Goal: Task Accomplishment & Management: Manage account settings

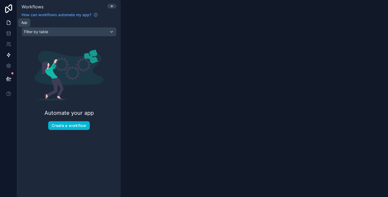
click at [8, 23] on icon at bounding box center [8, 22] width 5 height 5
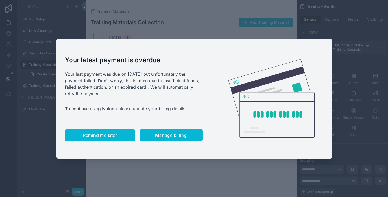
click at [112, 134] on span "Remind me later" at bounding box center [100, 135] width 34 height 5
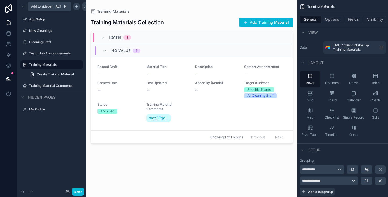
click at [77, 8] on icon "scrollable content" at bounding box center [77, 6] width 0 height 2
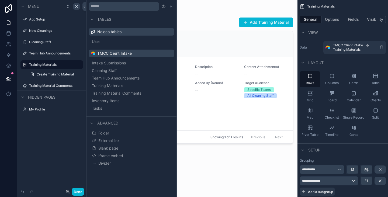
click at [108, 53] on span "TMCC Client Intake" at bounding box center [114, 53] width 35 height 5
click at [108, 99] on span "Inventory Items" at bounding box center [112, 100] width 28 height 5
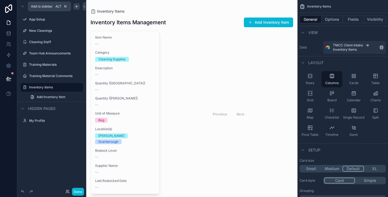
click at [76, 8] on icon "scrollable content" at bounding box center [76, 6] width 4 height 4
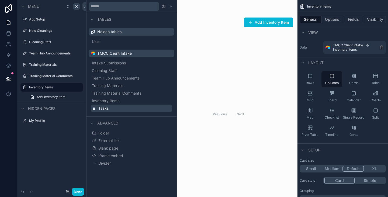
click at [98, 107] on button "Tasks" at bounding box center [131, 109] width 81 height 8
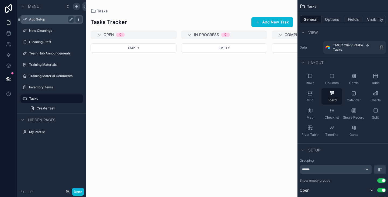
click at [77, 19] on icon "scrollable content" at bounding box center [79, 19] width 4 height 4
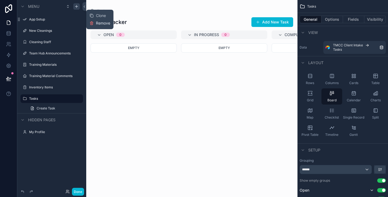
click at [94, 22] on button "Remove" at bounding box center [100, 22] width 21 height 5
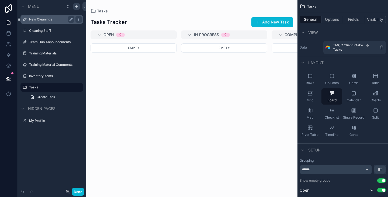
click at [54, 18] on label "New Cleanings" at bounding box center [50, 19] width 43 height 4
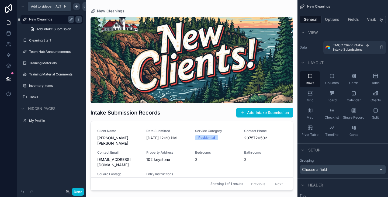
click at [76, 8] on icon "scrollable content" at bounding box center [76, 6] width 4 height 4
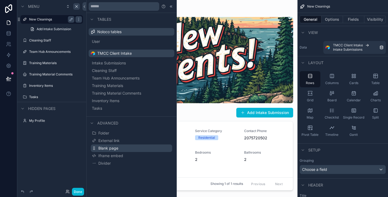
click at [113, 147] on span "Blank page" at bounding box center [108, 148] width 20 height 5
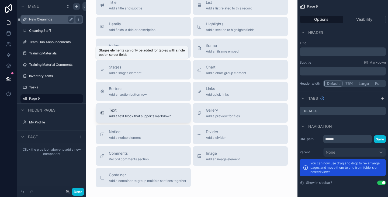
scroll to position [18, 0]
click at [81, 133] on div "Page" at bounding box center [51, 136] width 69 height 13
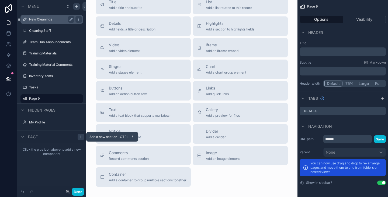
click at [80, 135] on icon "scrollable content" at bounding box center [81, 137] width 4 height 4
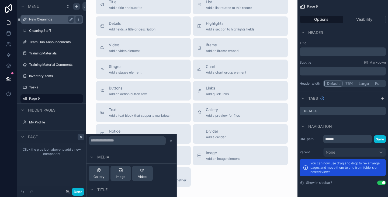
scroll to position [251, 0]
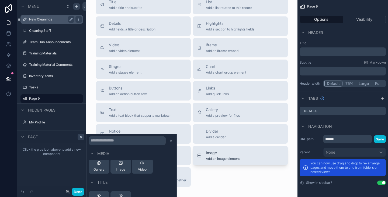
click at [213, 164] on button "Image Add an image element" at bounding box center [240, 155] width 95 height 19
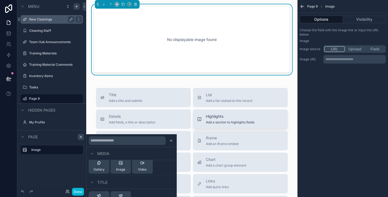
scroll to position [0, 0]
click at [204, 52] on div "No displayable image found" at bounding box center [192, 39] width 178 height 49
click at [46, 86] on label "Tasks" at bounding box center [50, 87] width 43 height 4
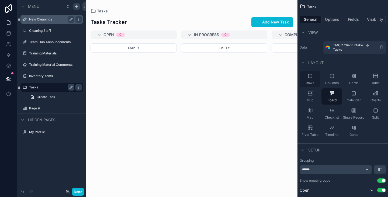
click at [317, 80] on div "Rows" at bounding box center [310, 79] width 21 height 16
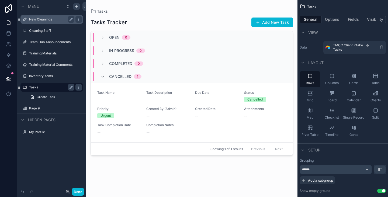
click at [49, 21] on label "New Cleanings" at bounding box center [50, 19] width 43 height 4
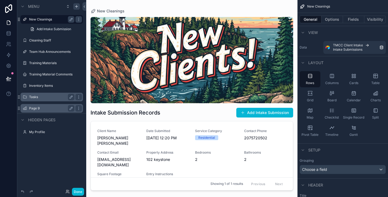
click at [35, 110] on label "Page 9" at bounding box center [50, 108] width 43 height 4
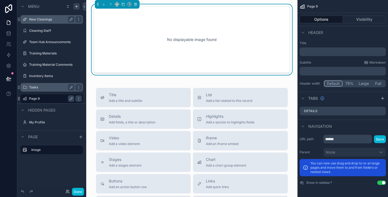
drag, startPoint x: 330, startPoint y: 48, endPoint x: 323, endPoint y: 54, distance: 9.2
click at [323, 54] on div "﻿" at bounding box center [343, 51] width 86 height 9
click at [362, 84] on button "Large" at bounding box center [363, 84] width 15 height 6
click at [323, 50] on p "﻿" at bounding box center [343, 51] width 83 height 5
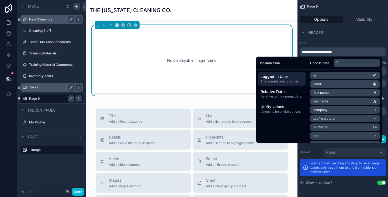
click at [351, 37] on div "Header" at bounding box center [343, 32] width 91 height 13
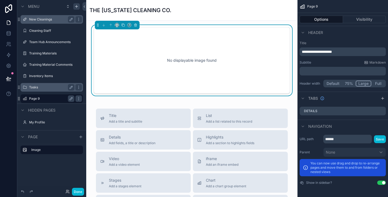
click at [333, 72] on p "﻿" at bounding box center [343, 70] width 83 height 5
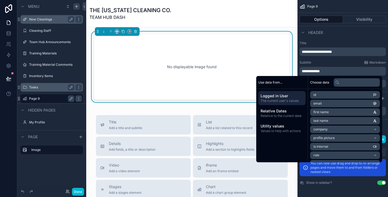
click at [325, 64] on div "Subtitle Markdown" at bounding box center [343, 62] width 86 height 4
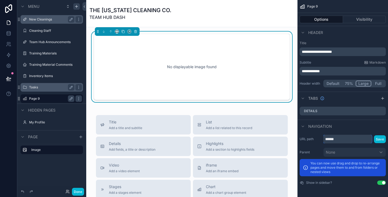
click at [358, 140] on input "******" at bounding box center [348, 139] width 49 height 9
type input "****"
click at [236, 14] on div "THE [US_STATE] CLEANING CO. TEAM HUB DASH" at bounding box center [192, 13] width 205 height 14
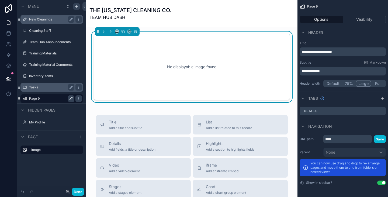
click at [73, 100] on icon "scrollable content" at bounding box center [71, 99] width 4 height 4
click at [53, 99] on input "******" at bounding box center [47, 98] width 37 height 6
type input "****"
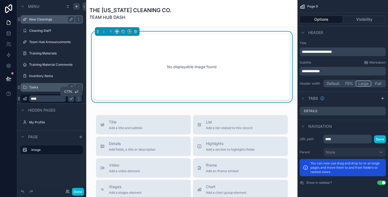
click at [73, 99] on icon "scrollable content" at bounding box center [71, 99] width 4 height 4
click at [0, 0] on icon "scrollable content" at bounding box center [0, 0] width 0 height 0
click at [25, 101] on icon "scrollable content" at bounding box center [25, 99] width 4 height 4
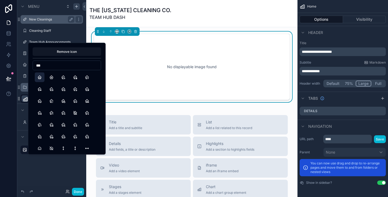
type input "***"
click at [41, 80] on button "Home" at bounding box center [40, 78] width 10 height 10
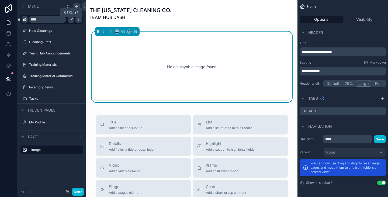
click at [71, 20] on icon "scrollable content" at bounding box center [71, 20] width 3 height 2
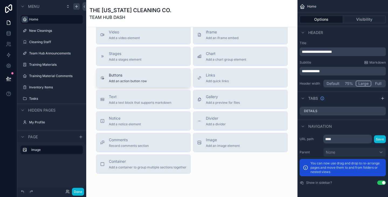
scroll to position [132, 0]
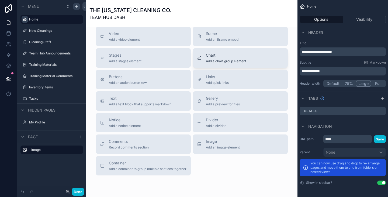
click at [213, 60] on span "Add a chart group element" at bounding box center [226, 61] width 40 height 4
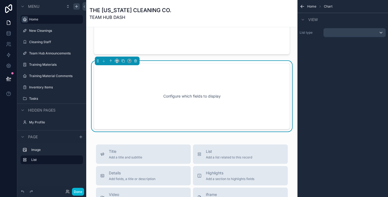
scroll to position [43, 0]
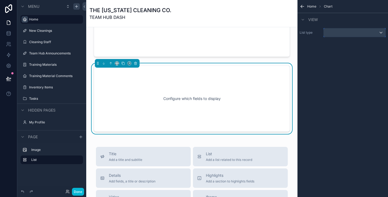
click at [339, 36] on div "scrollable content" at bounding box center [355, 32] width 62 height 9
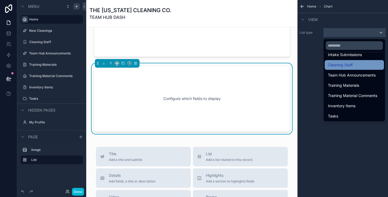
scroll to position [34, 0]
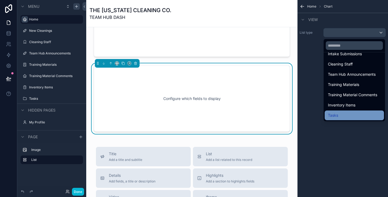
click at [336, 112] on div "Tasks" at bounding box center [354, 116] width 59 height 10
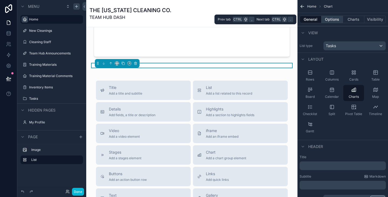
click at [336, 17] on button "Options" at bounding box center [333, 20] width 22 height 8
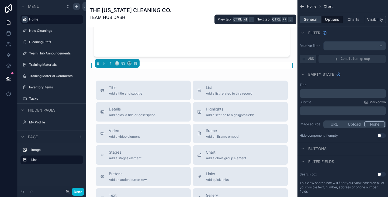
click at [318, 18] on button "General" at bounding box center [311, 20] width 22 height 8
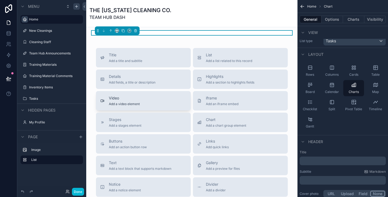
scroll to position [76, 0]
click at [209, 118] on span "Chart" at bounding box center [226, 119] width 40 height 5
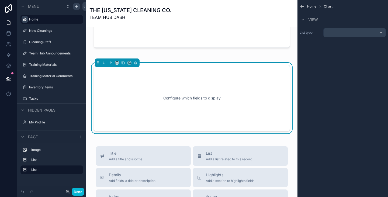
scroll to position [52, 0]
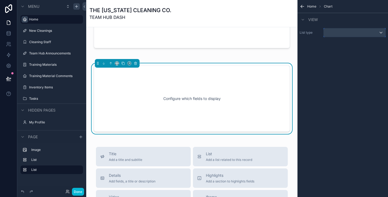
click at [335, 33] on div "scrollable content" at bounding box center [355, 32] width 62 height 9
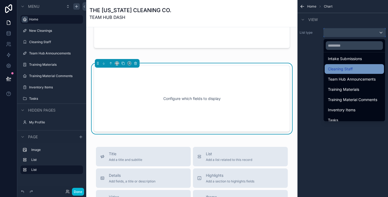
scroll to position [34, 0]
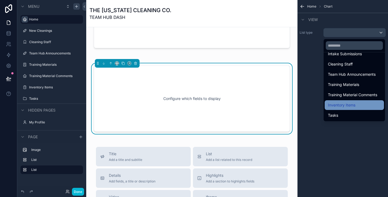
click at [342, 103] on span "Inventory Items" at bounding box center [342, 105] width 28 height 6
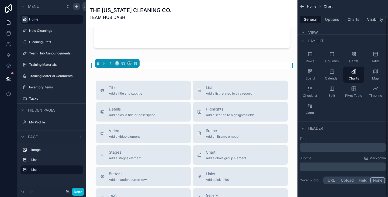
scroll to position [19, 0]
click at [332, 149] on div "﻿" at bounding box center [343, 146] width 86 height 9
click at [137, 62] on icon "scrollable content" at bounding box center [136, 63] width 4 height 4
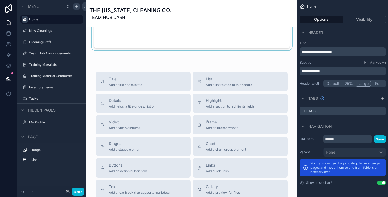
scroll to position [0, 0]
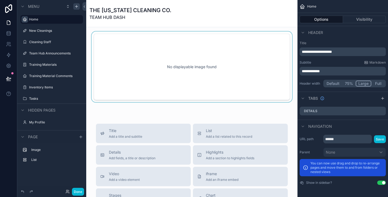
click at [228, 53] on div "scrollable content" at bounding box center [192, 67] width 203 height 71
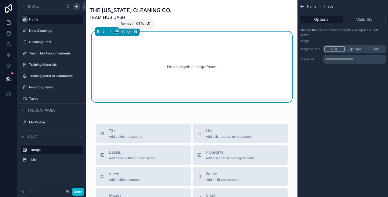
click at [136, 31] on icon "scrollable content" at bounding box center [136, 32] width 4 height 4
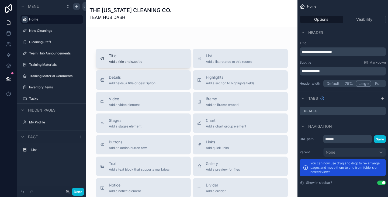
click at [129, 61] on span "Add a title and subtitle" at bounding box center [125, 62] width 33 height 4
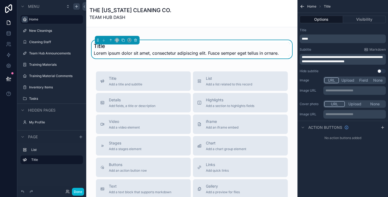
click at [309, 39] on p "*****" at bounding box center [343, 39] width 83 height 4
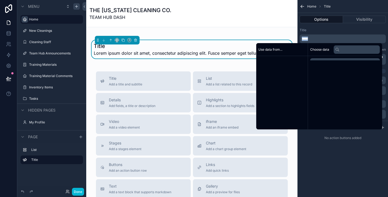
click at [309, 39] on p "*****" at bounding box center [343, 39] width 83 height 4
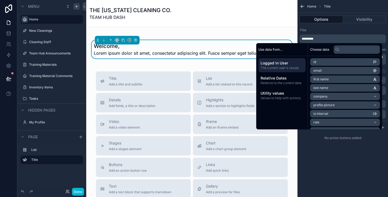
click at [317, 77] on span "first name" at bounding box center [321, 79] width 15 height 4
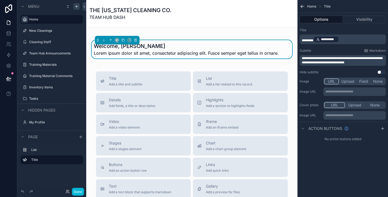
click at [246, 22] on div "THE [US_STATE] CLEANING CO. TEAM HUB DASH" at bounding box center [192, 13] width 205 height 27
click at [355, 41] on p "**********" at bounding box center [343, 40] width 83 height 8
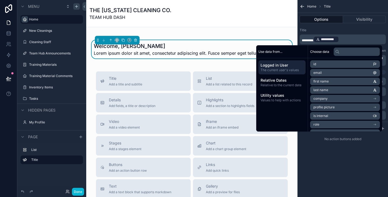
click at [355, 41] on p "**********" at bounding box center [343, 40] width 83 height 8
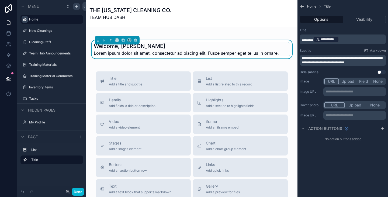
click at [355, 41] on p "**********" at bounding box center [343, 40] width 83 height 8
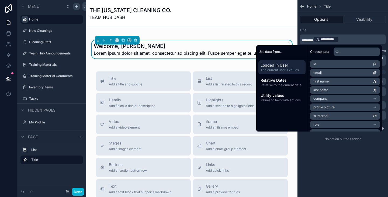
click at [355, 41] on p "**********" at bounding box center [343, 40] width 83 height 8
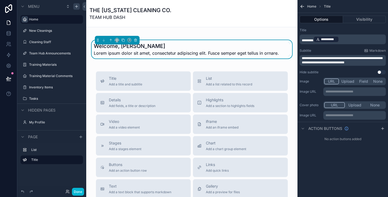
click at [355, 41] on p "**********" at bounding box center [343, 40] width 83 height 8
click at [274, 29] on div "Welcome, [PERSON_NAME]! Lorem ipsum dolor sit amet, consectetur adipiscing elit…" at bounding box center [191, 166] width 211 height 279
click at [327, 61] on span "**********" at bounding box center [342, 61] width 81 height 8
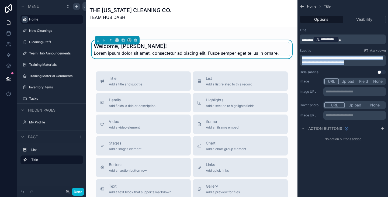
click at [327, 61] on span "**********" at bounding box center [342, 61] width 81 height 8
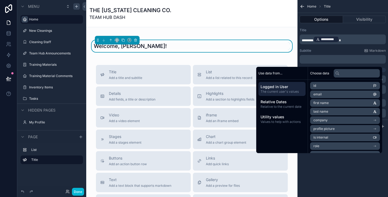
click at [285, 58] on div "Welcome, [PERSON_NAME]! Title Add a title and subtitle List Add a list related …" at bounding box center [191, 163] width 211 height 273
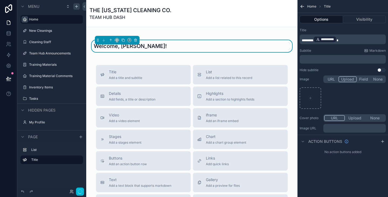
click at [349, 80] on button "Upload" at bounding box center [348, 79] width 18 height 6
click at [311, 94] on div "scrollable content" at bounding box center [311, 98] width 22 height 22
type input "**********"
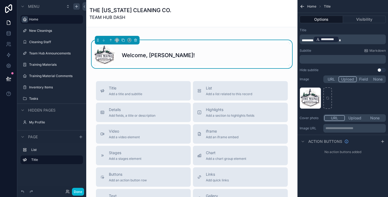
click at [190, 10] on div "THE [US_STATE] CLEANING CO. TEAM HUB DASH" at bounding box center [192, 13] width 205 height 14
click at [310, 6] on span "Home" at bounding box center [311, 6] width 9 height 4
click at [301, 6] on icon "scrollable content" at bounding box center [301, 5] width 1 height 1
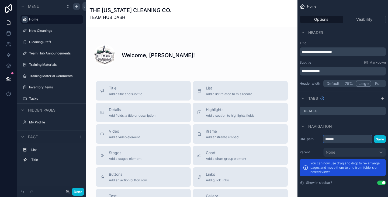
click at [338, 140] on input "******" at bounding box center [348, 139] width 49 height 9
type input "****"
click at [378, 143] on button "Save" at bounding box center [380, 139] width 12 height 8
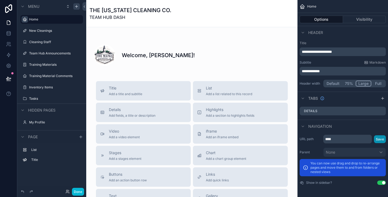
click at [378, 142] on button "Save" at bounding box center [380, 139] width 12 height 8
click at [382, 137] on button "Save" at bounding box center [380, 139] width 12 height 8
drag, startPoint x: 381, startPoint y: 119, endPoint x: 379, endPoint y: 136, distance: 17.0
click at [379, 136] on div "**********" at bounding box center [343, 93] width 91 height 187
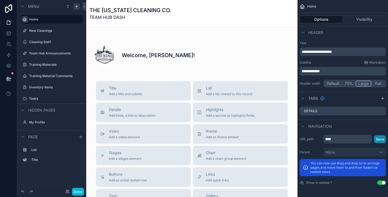
click at [379, 136] on button "Save" at bounding box center [380, 139] width 12 height 8
click at [382, 141] on button "Save" at bounding box center [380, 139] width 12 height 8
click at [377, 141] on button "Save" at bounding box center [380, 139] width 12 height 8
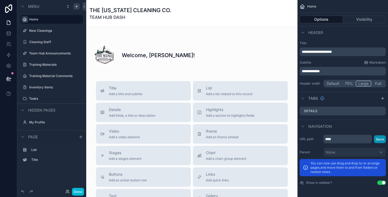
click at [377, 141] on button "Save" at bounding box center [380, 139] width 12 height 8
click at [310, 7] on span "Home" at bounding box center [311, 6] width 9 height 4
click at [218, 24] on div "THE [US_STATE] CLEANING CO. TEAM HUB DASH" at bounding box center [192, 13] width 205 height 27
click at [199, 11] on div "THE [US_STATE] CLEANING CO. TEAM HUB DASH" at bounding box center [192, 13] width 205 height 14
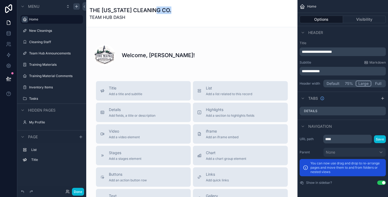
click at [199, 11] on div "THE [US_STATE] CLEANING CO. TEAM HUB DASH" at bounding box center [192, 13] width 205 height 14
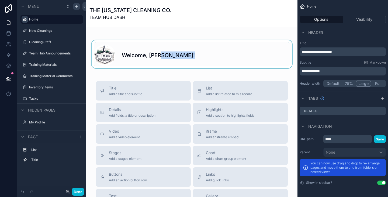
drag, startPoint x: 162, startPoint y: 39, endPoint x: 162, endPoint y: 46, distance: 6.2
click at [162, 46] on div "Welcome, [PERSON_NAME]! Title Add a title and subtitle List Add a list related …" at bounding box center [191, 171] width 211 height 289
click at [162, 46] on div "scrollable content" at bounding box center [192, 54] width 203 height 28
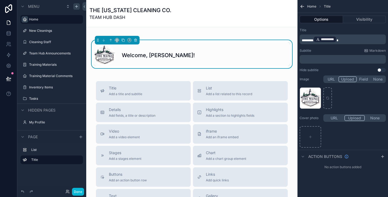
click at [357, 119] on button "Upload" at bounding box center [355, 118] width 21 height 6
click at [318, 134] on div "scrollable content" at bounding box center [311, 137] width 22 height 22
type input "**********"
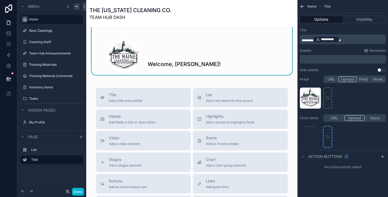
scroll to position [78, 0]
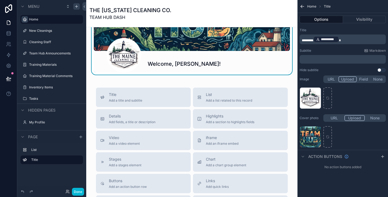
click at [332, 61] on p "﻿" at bounding box center [343, 59] width 83 height 4
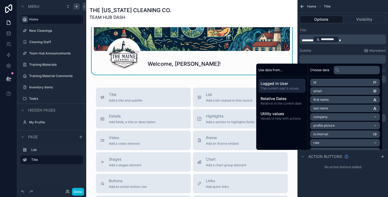
click at [354, 50] on div "Subtitle Markdown" at bounding box center [343, 51] width 86 height 4
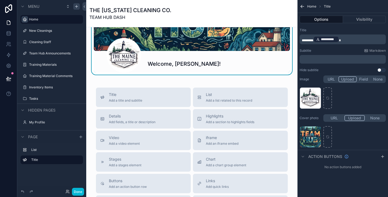
click at [332, 61] on div "﻿" at bounding box center [343, 59] width 86 height 9
click at [345, 57] on p "﻿" at bounding box center [343, 59] width 83 height 4
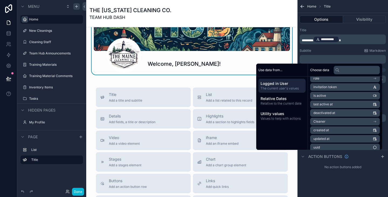
scroll to position [68, 0]
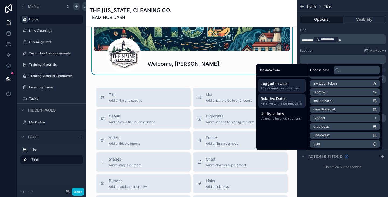
click at [284, 101] on span "Relative Dates" at bounding box center [282, 98] width 43 height 5
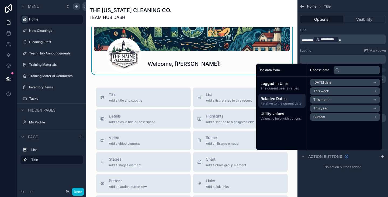
click at [331, 90] on li "This week" at bounding box center [345, 91] width 70 height 8
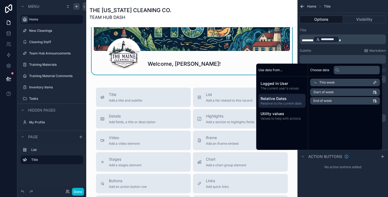
click at [328, 82] on span "This week" at bounding box center [327, 82] width 16 height 4
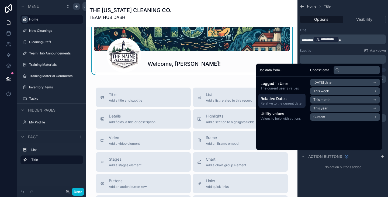
click at [326, 90] on span "This week" at bounding box center [322, 91] width 16 height 4
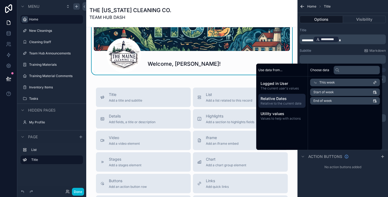
click at [325, 92] on span "Start of week" at bounding box center [324, 92] width 20 height 4
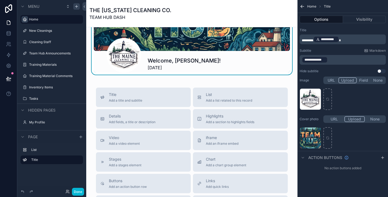
click at [335, 61] on p "**********" at bounding box center [343, 60] width 83 height 8
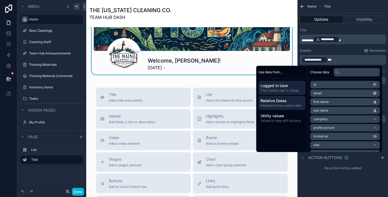
click at [281, 98] on span "Relative Dates" at bounding box center [282, 100] width 43 height 5
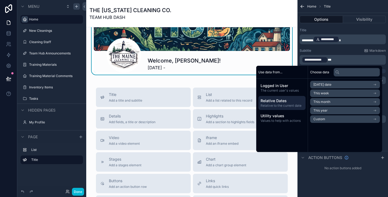
click at [319, 92] on span "This week" at bounding box center [322, 93] width 16 height 4
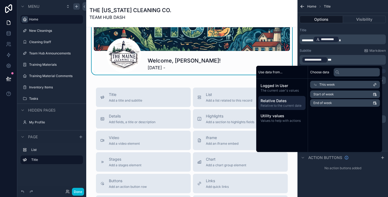
click at [322, 100] on li "End of week" at bounding box center [345, 103] width 70 height 8
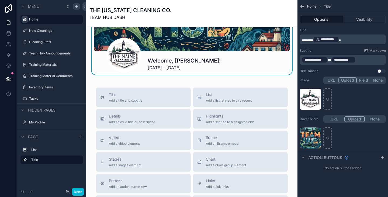
click at [253, 58] on div "Welcome, [PERSON_NAME]! [DATE] - [DATE]" at bounding box center [219, 64] width 142 height 14
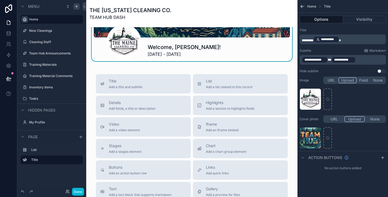
scroll to position [91, 0]
click at [198, 67] on div "Welcome, [PERSON_NAME]! [DATE] - [DATE] Title Add a title and subtitle List Add…" at bounding box center [191, 122] width 211 height 373
click at [218, 106] on span "Add a section to highlights fields" at bounding box center [230, 108] width 49 height 4
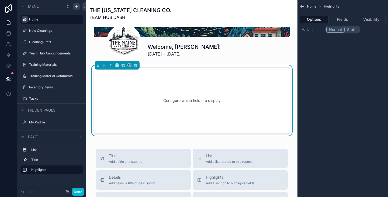
scroll to position [93, 0]
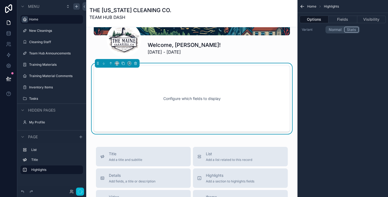
click at [352, 30] on button "Stats" at bounding box center [351, 30] width 15 height 6
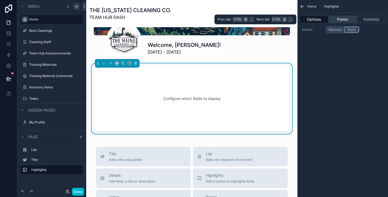
click at [343, 18] on button "Fields" at bounding box center [343, 20] width 29 height 8
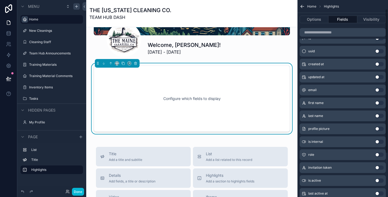
scroll to position [0, 0]
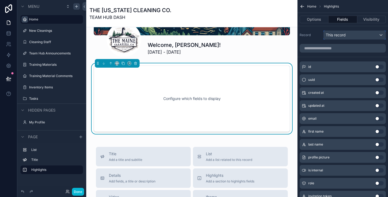
click at [332, 35] on span "This record" at bounding box center [336, 34] width 20 height 5
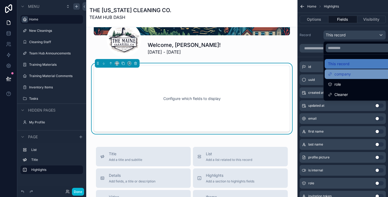
click at [343, 78] on div "company" at bounding box center [361, 74] width 72 height 10
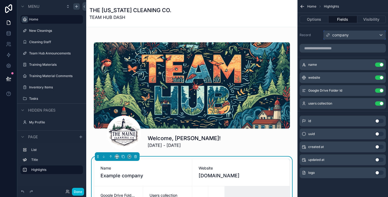
click at [334, 35] on span "company" at bounding box center [340, 34] width 16 height 5
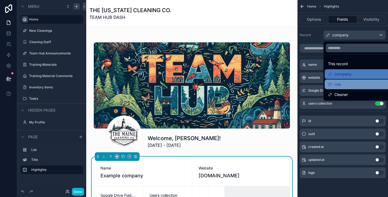
click at [338, 84] on span "role" at bounding box center [338, 84] width 6 height 6
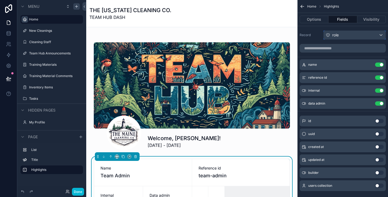
click at [342, 35] on div "role" at bounding box center [355, 35] width 62 height 9
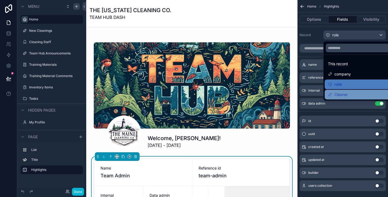
click at [342, 93] on span "Cleaner" at bounding box center [341, 94] width 13 height 6
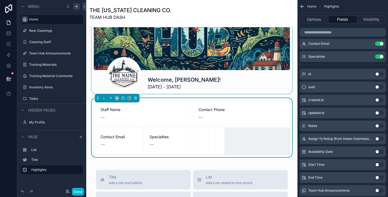
scroll to position [59, 0]
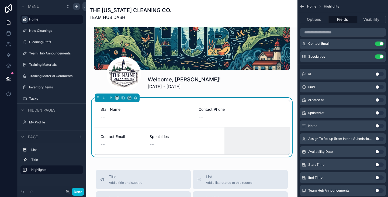
click at [382, 126] on button "Use setting" at bounding box center [379, 126] width 9 height 4
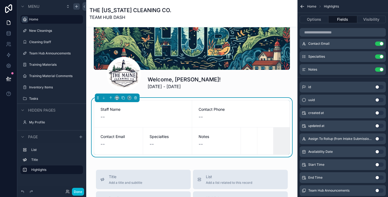
click at [380, 124] on button "Use setting" at bounding box center [379, 126] width 9 height 4
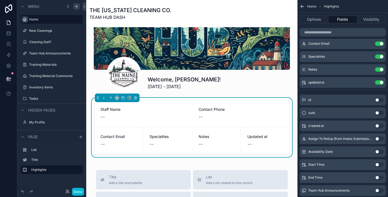
click at [380, 137] on button "Use setting" at bounding box center [379, 139] width 9 height 4
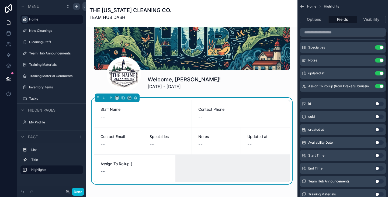
scroll to position [56, 0]
click at [380, 142] on button "Use setting" at bounding box center [379, 142] width 9 height 4
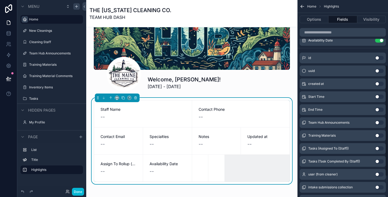
scroll to position [118, 0]
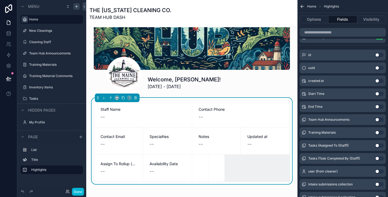
click at [381, 121] on button "Use setting" at bounding box center [379, 120] width 9 height 4
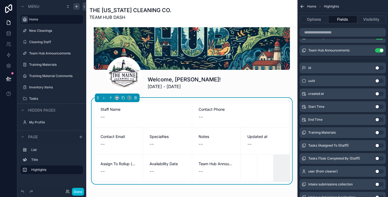
click at [379, 133] on button "Use setting" at bounding box center [379, 132] width 9 height 4
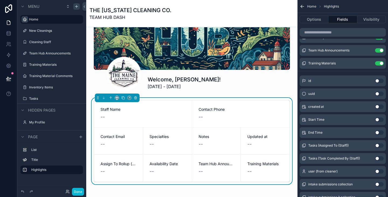
click at [379, 145] on button "Use setting" at bounding box center [379, 145] width 9 height 4
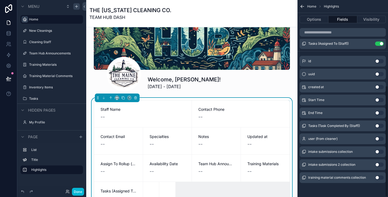
scroll to position [152, 0]
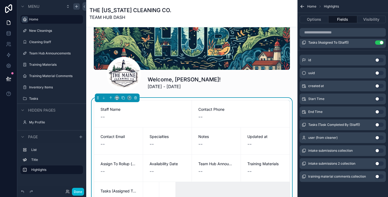
click at [380, 150] on button "Use setting" at bounding box center [379, 151] width 9 height 4
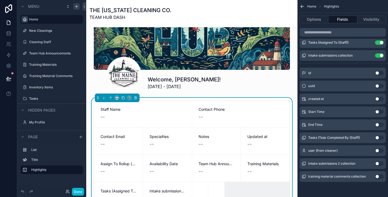
click at [380, 150] on button "Use setting" at bounding box center [379, 151] width 9 height 4
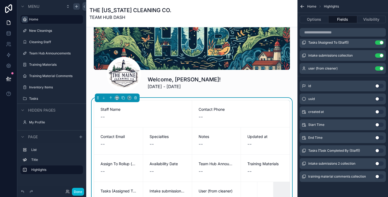
click at [380, 175] on button "Use setting" at bounding box center [379, 176] width 9 height 4
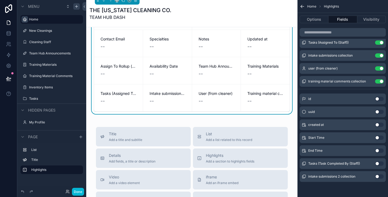
scroll to position [157, 0]
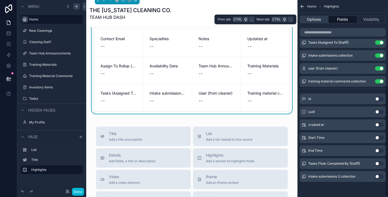
click at [319, 19] on button "Options" at bounding box center [314, 20] width 29 height 8
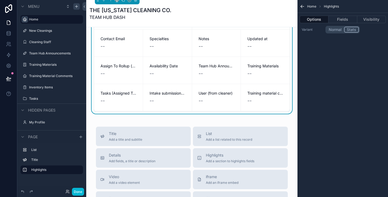
click at [336, 30] on button "Normal" at bounding box center [336, 30] width 18 height 6
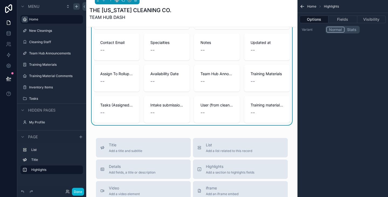
click at [311, 5] on span "Home" at bounding box center [311, 6] width 9 height 4
click at [312, 8] on span "Home" at bounding box center [311, 6] width 9 height 4
click at [304, 4] on icon "scrollable content" at bounding box center [302, 6] width 5 height 5
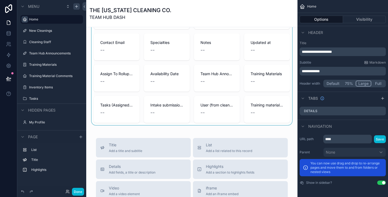
click at [255, 41] on div "scrollable content" at bounding box center [192, 62] width 203 height 125
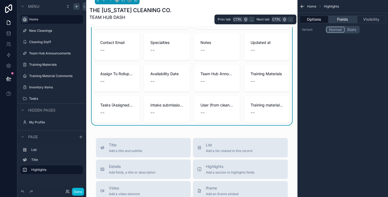
click at [340, 23] on button "Fields" at bounding box center [343, 20] width 29 height 8
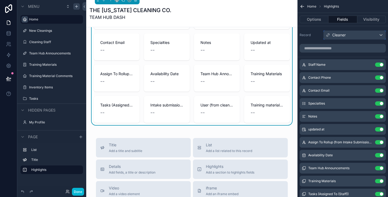
click at [351, 37] on div "Cleaner" at bounding box center [355, 35] width 62 height 9
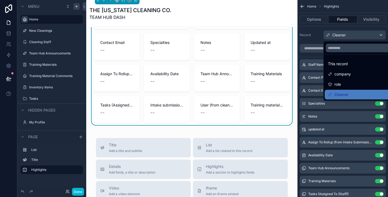
click at [351, 37] on div "scrollable content" at bounding box center [194, 98] width 388 height 197
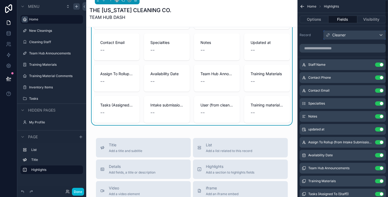
click at [351, 37] on div "Cleaner" at bounding box center [355, 35] width 62 height 9
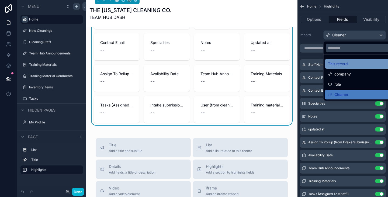
click at [346, 64] on span "This record" at bounding box center [338, 64] width 20 height 6
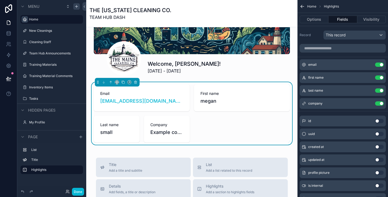
scroll to position [74, 0]
click at [380, 173] on button "Use setting" at bounding box center [379, 173] width 9 height 4
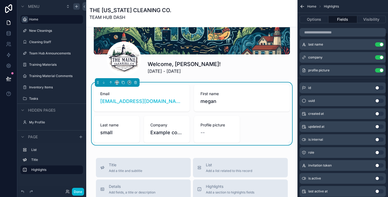
scroll to position [47, 0]
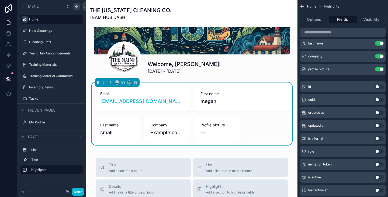
click at [380, 151] on button "Use setting" at bounding box center [379, 151] width 9 height 4
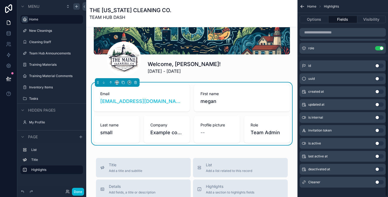
scroll to position [87, 0]
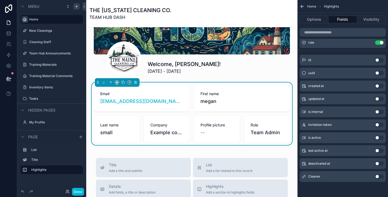
click at [379, 175] on button "Use setting" at bounding box center [379, 176] width 9 height 4
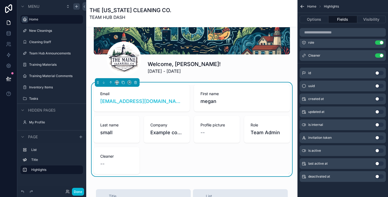
click at [379, 175] on button "Use setting" at bounding box center [379, 176] width 9 height 4
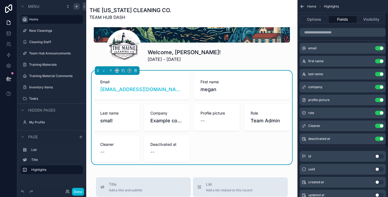
scroll to position [16, 0]
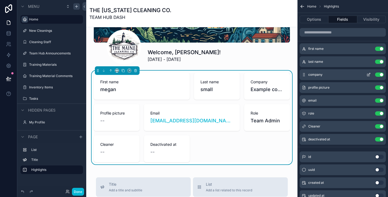
click at [380, 75] on button "Use setting" at bounding box center [379, 75] width 9 height 4
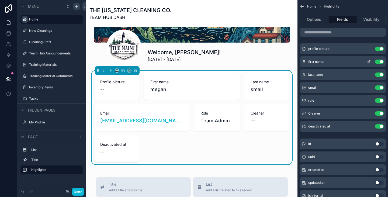
click at [370, 60] on icon "scrollable content" at bounding box center [369, 62] width 4 height 4
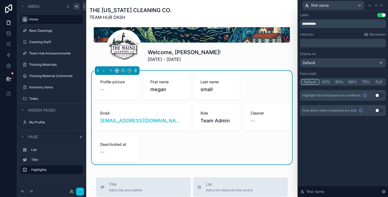
click at [314, 81] on button "Default" at bounding box center [310, 82] width 18 height 6
click at [382, 14] on button "Use setting" at bounding box center [381, 15] width 9 height 4
click at [382, 5] on icon at bounding box center [382, 5] width 2 height 2
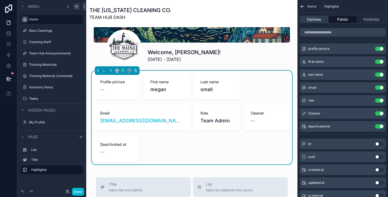
click at [312, 19] on button "Options" at bounding box center [314, 20] width 29 height 8
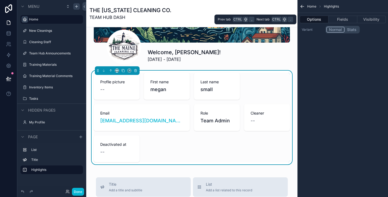
scroll to position [0, 0]
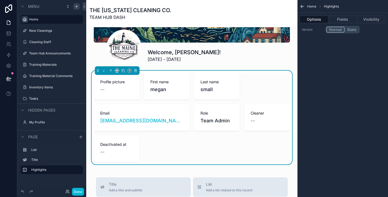
click at [350, 30] on button "Stats" at bounding box center [352, 30] width 14 height 6
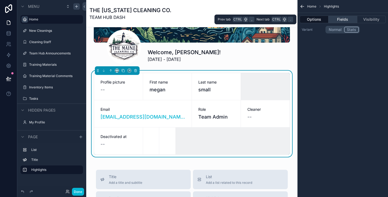
click at [345, 19] on button "Fields" at bounding box center [343, 20] width 29 height 8
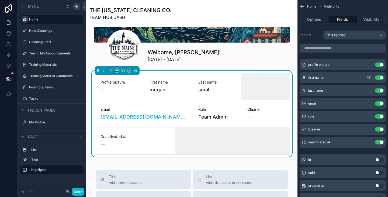
click at [338, 81] on div "first name Use setting" at bounding box center [343, 77] width 86 height 11
click at [381, 129] on button "Use setting" at bounding box center [379, 129] width 9 height 4
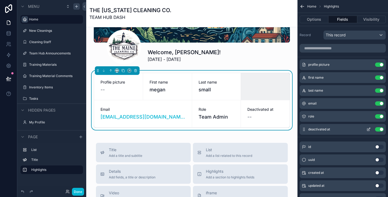
click at [381, 127] on button "Use setting" at bounding box center [379, 129] width 9 height 4
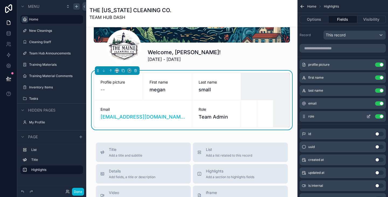
click at [382, 116] on button "Use setting" at bounding box center [379, 116] width 9 height 4
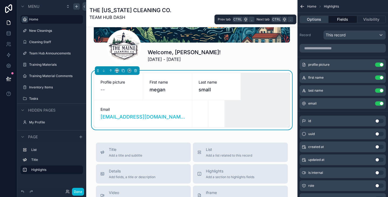
click at [319, 17] on button "Options" at bounding box center [314, 20] width 29 height 8
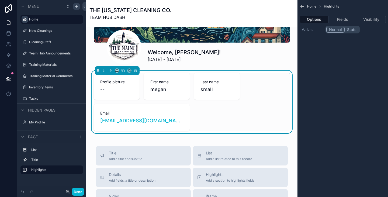
click at [337, 30] on button "Normal" at bounding box center [336, 30] width 18 height 6
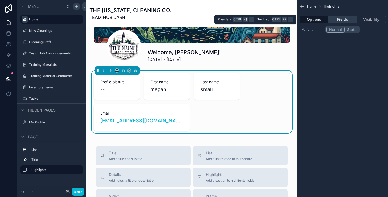
click at [338, 19] on button "Fields" at bounding box center [343, 20] width 29 height 8
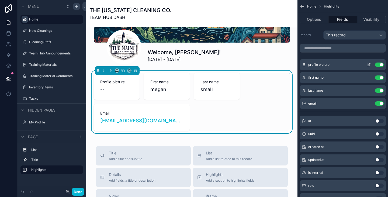
click at [380, 65] on button "Use setting" at bounding box center [379, 65] width 9 height 4
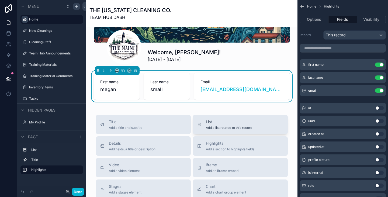
click at [208, 125] on div "List Add a list related to this record" at bounding box center [229, 124] width 46 height 11
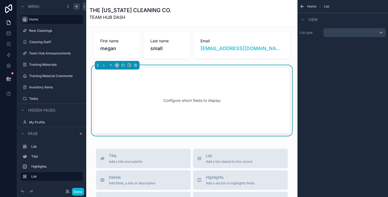
scroll to position [129, 0]
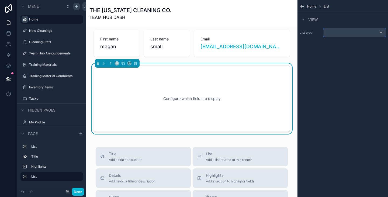
click at [356, 34] on div "scrollable content" at bounding box center [355, 32] width 62 height 9
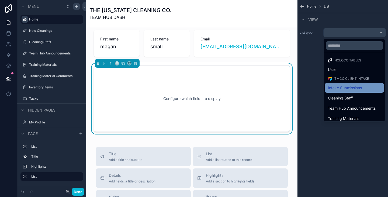
click at [342, 87] on span "Intake Submissions" at bounding box center [345, 88] width 34 height 6
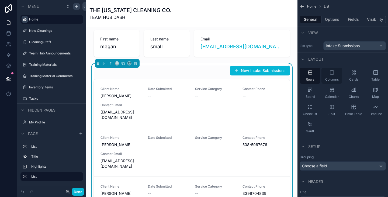
click at [335, 77] on div "Columns" at bounding box center [332, 76] width 21 height 16
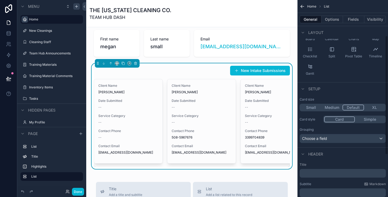
scroll to position [59, 0]
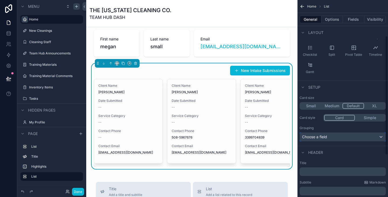
click at [337, 134] on div "Choose a field" at bounding box center [343, 137] width 86 height 9
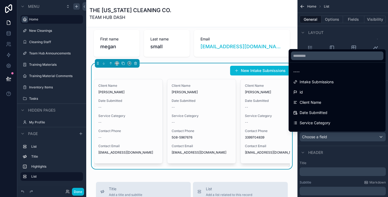
click at [335, 149] on div "scrollable content" at bounding box center [194, 98] width 388 height 197
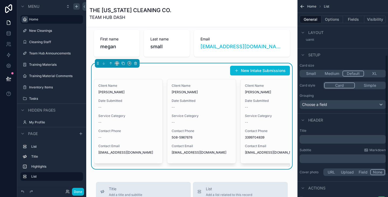
scroll to position [92, 0]
click at [329, 136] on div "﻿" at bounding box center [343, 139] width 86 height 9
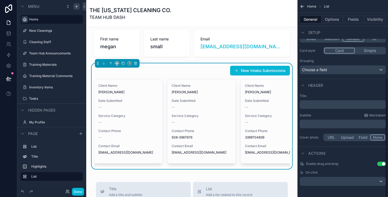
scroll to position [128, 0]
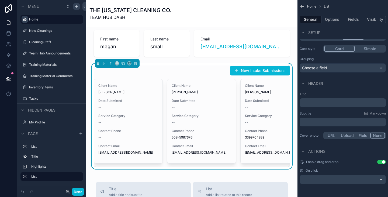
click at [344, 134] on button "Upload" at bounding box center [348, 136] width 18 height 6
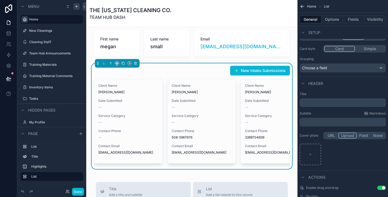
click at [321, 153] on div "scrollable content" at bounding box center [343, 155] width 86 height 22
click at [312, 150] on div "scrollable content" at bounding box center [311, 155] width 22 height 22
type input "**********"
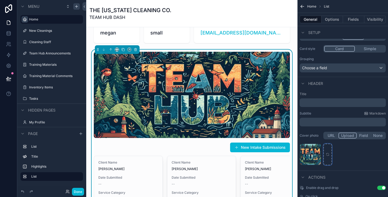
scroll to position [143, 0]
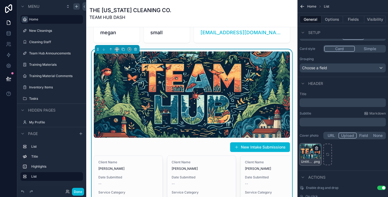
click at [315, 149] on icon "scrollable content" at bounding box center [317, 148] width 4 height 4
click at [329, 139] on icon "button" at bounding box center [328, 138] width 4 height 4
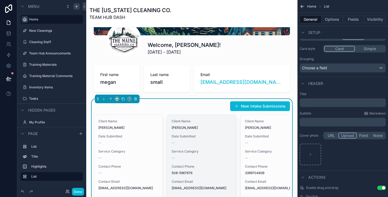
scroll to position [94, 0]
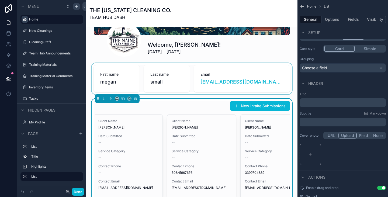
click at [128, 68] on div "scrollable content" at bounding box center [192, 78] width 203 height 31
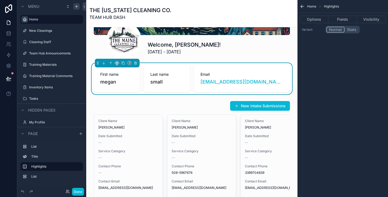
scroll to position [0, 0]
click at [137, 65] on icon "scrollable content" at bounding box center [136, 63] width 4 height 4
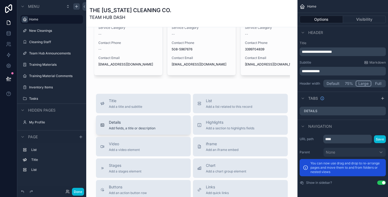
scroll to position [182, 0]
click at [152, 127] on span "Add fields, a title or description" at bounding box center [132, 128] width 47 height 4
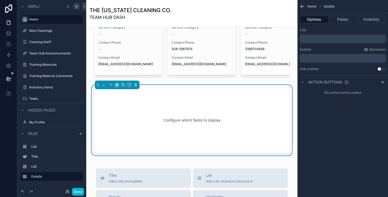
scroll to position [203, 0]
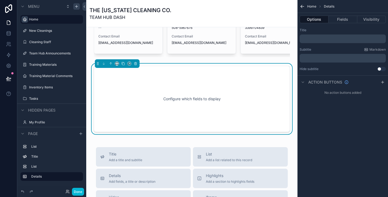
click at [335, 41] on div "﻿" at bounding box center [343, 39] width 86 height 9
click at [335, 39] on p "﻿" at bounding box center [343, 39] width 83 height 4
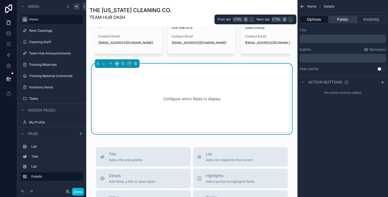
click at [346, 18] on button "Fields" at bounding box center [343, 20] width 29 height 8
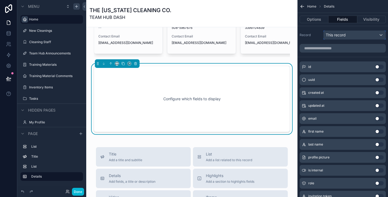
click at [342, 37] on span "This record" at bounding box center [336, 34] width 20 height 5
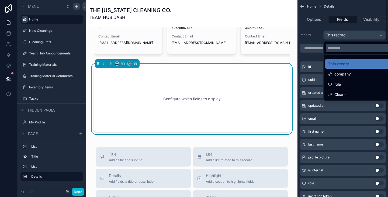
click at [320, 19] on div "scrollable content" at bounding box center [194, 98] width 388 height 197
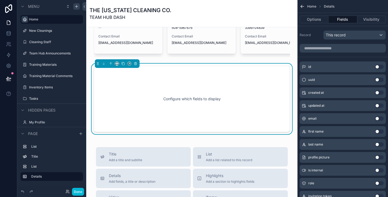
click at [315, 6] on span "Home" at bounding box center [311, 6] width 9 height 4
click at [136, 63] on icon "scrollable content" at bounding box center [136, 64] width 2 height 2
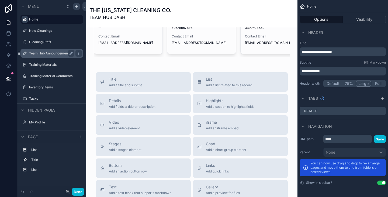
click at [64, 53] on label "Team Hub Announcements" at bounding box center [50, 53] width 43 height 4
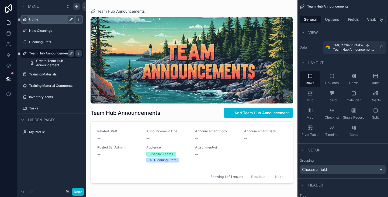
click at [50, 22] on div "Home" at bounding box center [51, 19] width 45 height 6
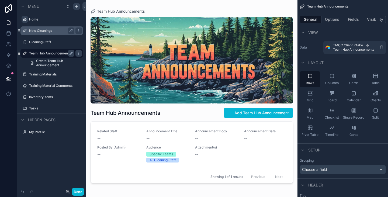
click at [45, 31] on label "New Cleanings" at bounding box center [50, 31] width 43 height 4
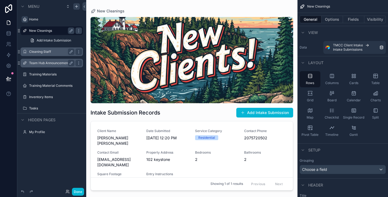
click at [46, 50] on label "Cleaning Staff" at bounding box center [50, 52] width 43 height 4
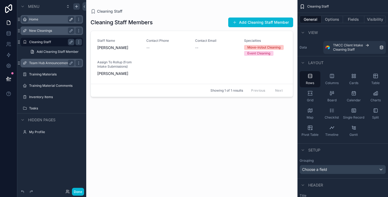
click at [46, 19] on label "Home" at bounding box center [50, 19] width 43 height 4
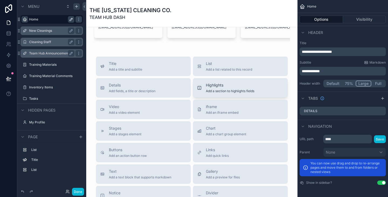
scroll to position [220, 0]
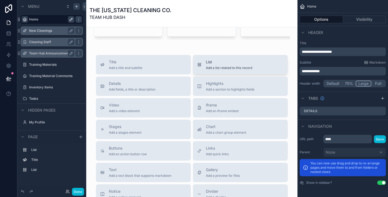
click at [227, 64] on span "List" at bounding box center [229, 61] width 46 height 5
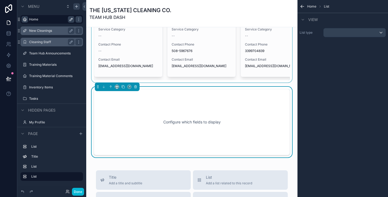
scroll to position [181, 0]
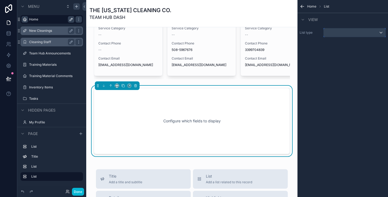
click at [335, 35] on div "scrollable content" at bounding box center [355, 32] width 62 height 9
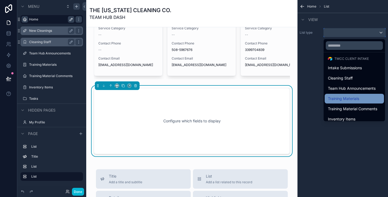
scroll to position [21, 0]
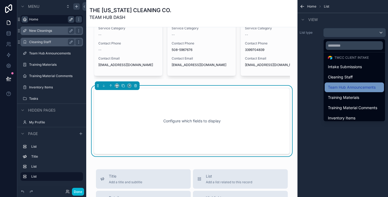
click at [335, 87] on span "Team Hub Announcements" at bounding box center [352, 87] width 48 height 6
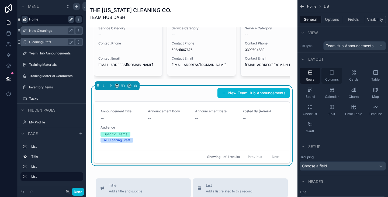
click at [335, 75] on div "Columns" at bounding box center [332, 76] width 21 height 16
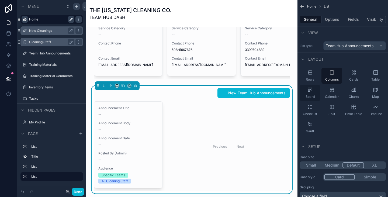
click at [315, 88] on div "Board" at bounding box center [310, 93] width 21 height 16
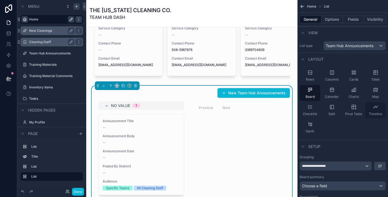
click at [374, 107] on icon "scrollable content" at bounding box center [375, 106] width 5 height 5
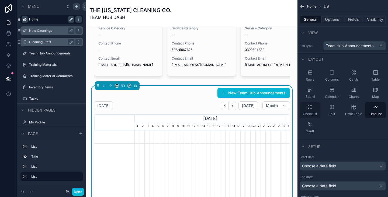
scroll to position [0, 151]
click at [318, 118] on div "Checklist" at bounding box center [310, 110] width 21 height 16
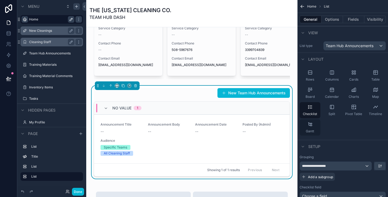
click at [310, 124] on icon "scrollable content" at bounding box center [310, 124] width 5 height 5
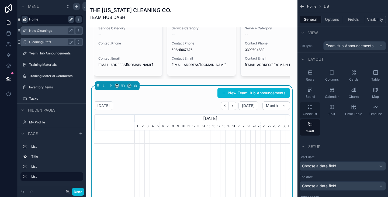
click at [315, 103] on div "Checklist" at bounding box center [310, 110] width 21 height 16
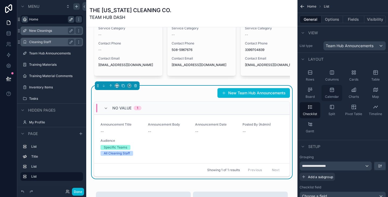
click at [332, 89] on icon "scrollable content" at bounding box center [331, 89] width 5 height 5
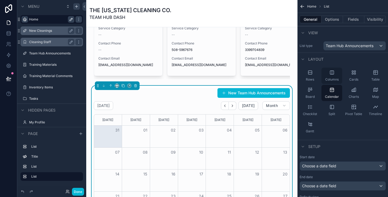
click at [335, 77] on div "Columns" at bounding box center [332, 76] width 21 height 16
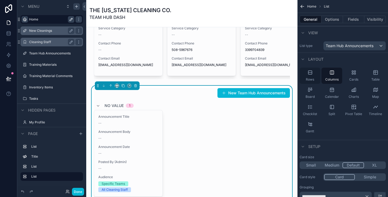
click at [308, 76] on div "Rows" at bounding box center [310, 76] width 21 height 16
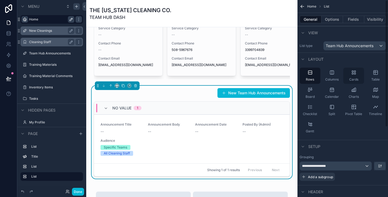
click at [350, 73] on div "Cards" at bounding box center [353, 76] width 21 height 16
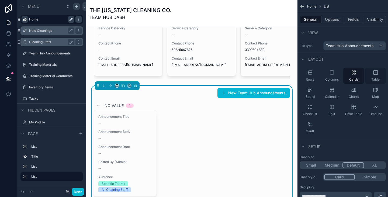
click at [378, 74] on icon "scrollable content" at bounding box center [375, 72] width 5 height 5
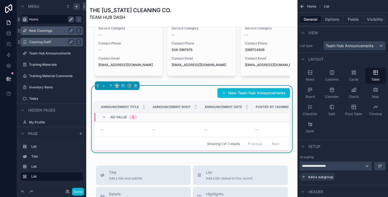
click at [337, 165] on div "**********" at bounding box center [336, 166] width 72 height 9
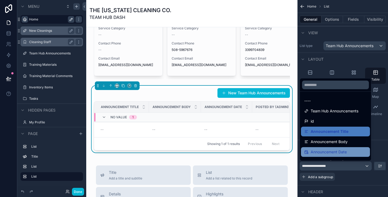
click at [338, 150] on span "Announcement Date" at bounding box center [329, 152] width 36 height 6
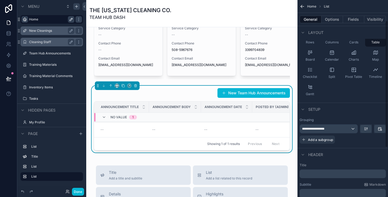
scroll to position [38, 0]
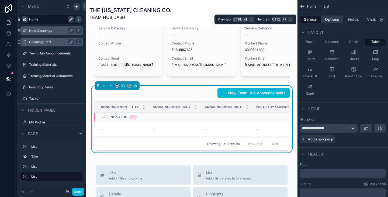
click at [336, 16] on button "Options" at bounding box center [333, 20] width 22 height 8
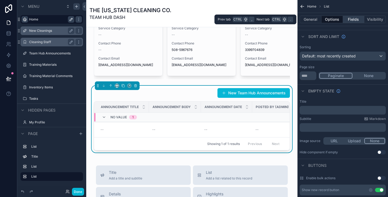
click at [354, 17] on button "Fields" at bounding box center [354, 20] width 22 height 8
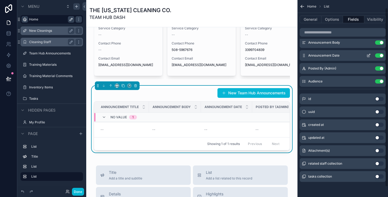
scroll to position [0, 0]
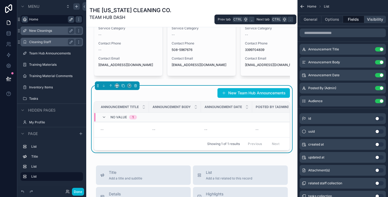
click at [374, 17] on button "Visibility" at bounding box center [376, 20] width 22 height 8
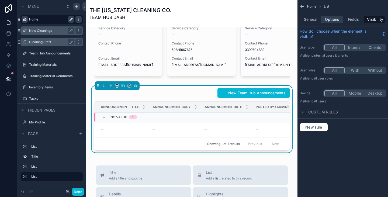
click at [334, 16] on button "Options" at bounding box center [333, 20] width 22 height 8
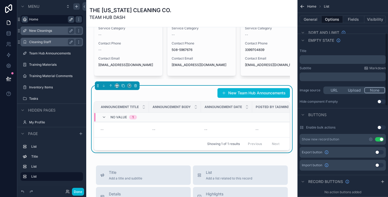
scroll to position [89, 0]
drag, startPoint x: 348, startPoint y: 86, endPoint x: 352, endPoint y: 68, distance: 18.4
click at [352, 68] on div "Subtitle Markdown" at bounding box center [343, 68] width 86 height 4
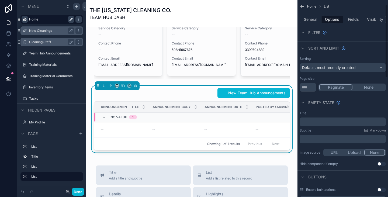
scroll to position [0, 0]
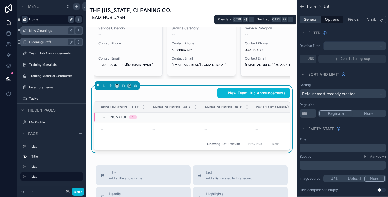
click at [320, 17] on button "General" at bounding box center [311, 20] width 22 height 8
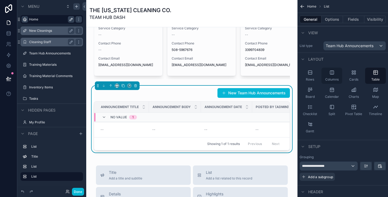
click at [333, 74] on icon "scrollable content" at bounding box center [332, 73] width 4 height 4
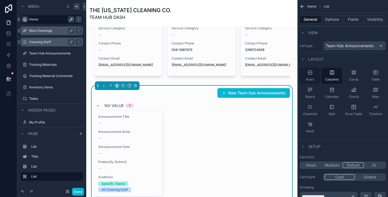
click at [314, 78] on div "Rows" at bounding box center [310, 76] width 21 height 16
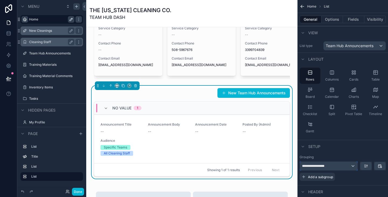
click at [345, 163] on div "**********" at bounding box center [329, 166] width 58 height 9
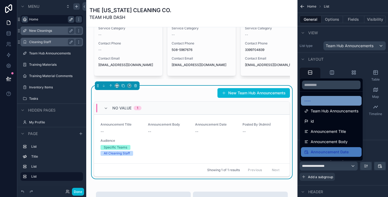
click at [347, 105] on div "----" at bounding box center [331, 101] width 61 height 10
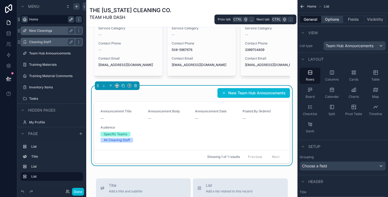
click at [330, 19] on button "Options" at bounding box center [333, 20] width 22 height 8
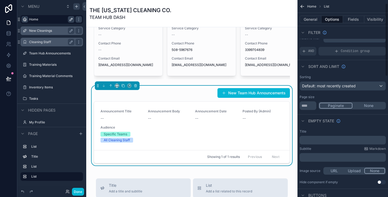
scroll to position [10, 0]
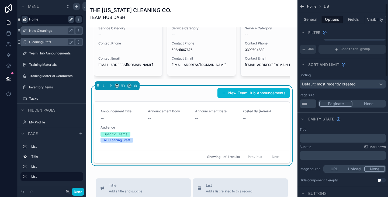
click at [369, 106] on button "None" at bounding box center [369, 104] width 33 height 6
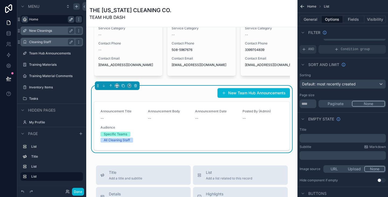
click at [338, 104] on button "Paginate" at bounding box center [335, 104] width 33 height 6
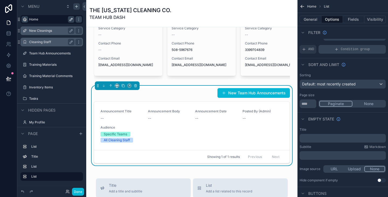
click at [343, 48] on span "Condition group" at bounding box center [355, 49] width 29 height 4
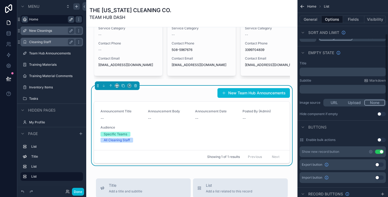
scroll to position [101, 0]
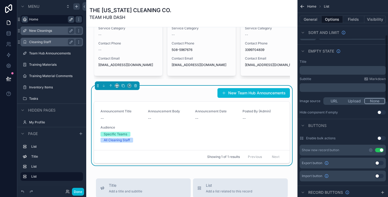
click at [380, 113] on button "Use setting" at bounding box center [381, 112] width 9 height 4
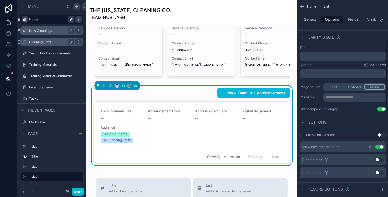
scroll to position [119, 0]
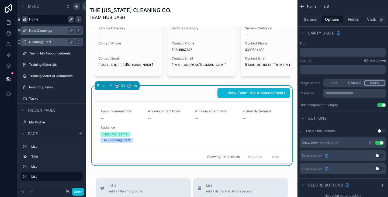
click at [381, 141] on button "Use setting" at bounding box center [379, 143] width 9 height 4
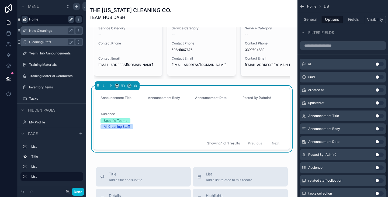
scroll to position [370, 0]
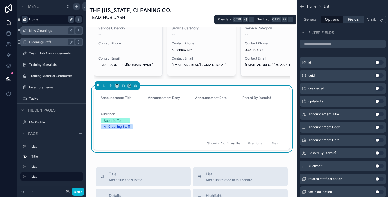
click at [355, 19] on button "Fields" at bounding box center [354, 20] width 22 height 8
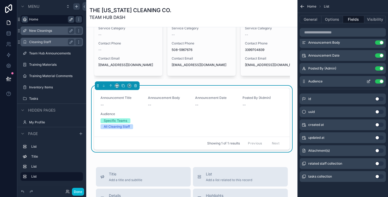
scroll to position [0, 0]
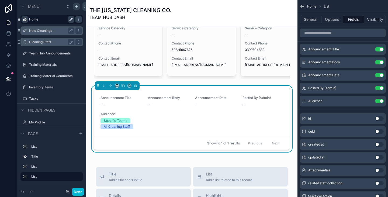
click at [382, 146] on button "Use setting" at bounding box center [379, 144] width 9 height 4
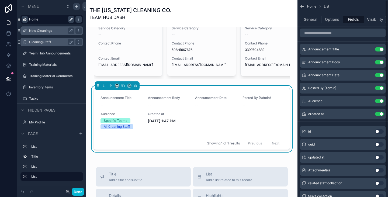
click at [381, 160] on div "updated at Use setting" at bounding box center [343, 157] width 86 height 11
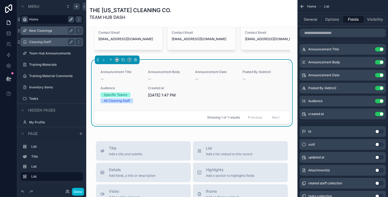
scroll to position [214, 0]
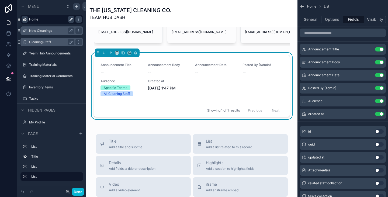
click at [226, 126] on div "Welcome, [PERSON_NAME]! [DATE] - [DATE] New Intake Submissions Client Name [PER…" at bounding box center [191, 91] width 211 height 556
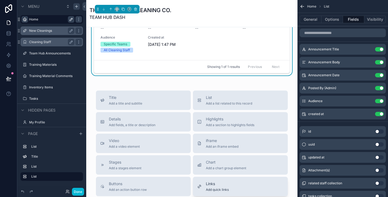
scroll to position [257, 0]
click at [79, 9] on div "scrollable content" at bounding box center [76, 6] width 6 height 6
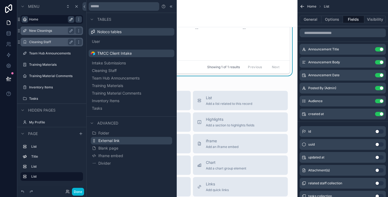
click at [123, 139] on button "External link" at bounding box center [131, 141] width 81 height 8
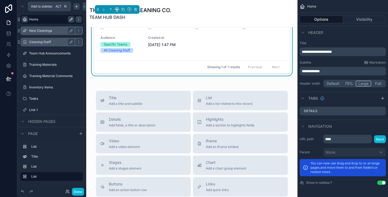
click at [80, 8] on div "scrollable content" at bounding box center [76, 6] width 6 height 6
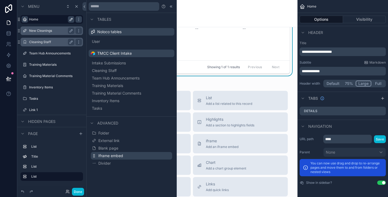
click at [105, 156] on span "Iframe embed" at bounding box center [110, 155] width 25 height 5
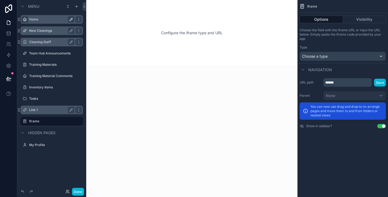
click at [41, 112] on label "Link 1" at bounding box center [50, 110] width 43 height 4
click at [9, 23] on icon at bounding box center [8, 22] width 5 height 5
click at [10, 23] on icon at bounding box center [8, 23] width 3 height 4
click at [75, 190] on button "Done" at bounding box center [78, 192] width 12 height 8
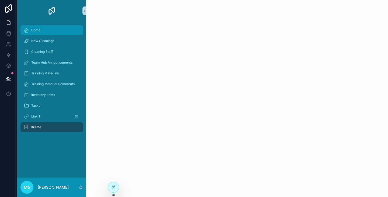
click at [71, 33] on div "Home" at bounding box center [52, 30] width 56 height 9
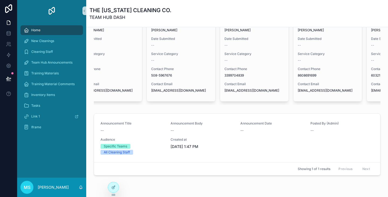
scroll to position [181, 0]
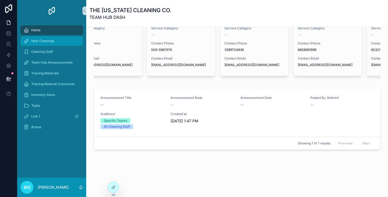
click at [59, 44] on div "New Cleanings" at bounding box center [52, 41] width 56 height 9
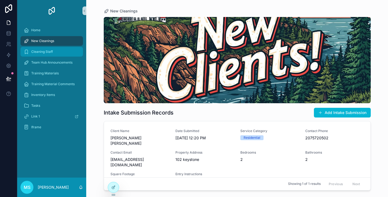
click at [67, 56] on link "Cleaning Staff" at bounding box center [51, 52] width 63 height 10
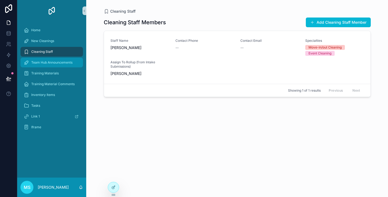
click at [69, 62] on span "Team Hub Announcements" at bounding box center [51, 62] width 41 height 4
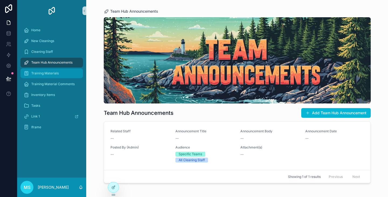
click at [66, 71] on div "Training Materials" at bounding box center [52, 73] width 56 height 9
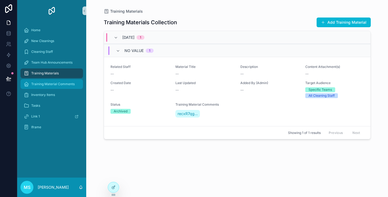
click at [65, 81] on div "Training Material Comments" at bounding box center [52, 84] width 56 height 9
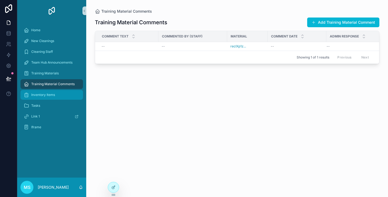
click at [69, 90] on link "Inventory Items" at bounding box center [51, 95] width 63 height 10
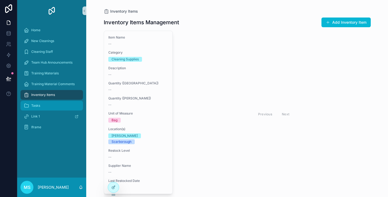
click at [54, 104] on div "Tasks" at bounding box center [52, 105] width 56 height 9
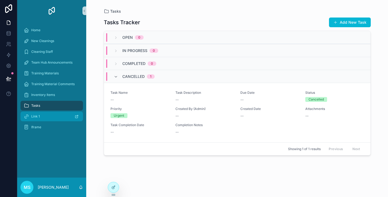
click at [51, 115] on div "Link 1" at bounding box center [52, 116] width 56 height 9
click at [61, 186] on div "ms [PERSON_NAME]" at bounding box center [51, 187] width 69 height 19
click at [13, 24] on link at bounding box center [8, 22] width 17 height 11
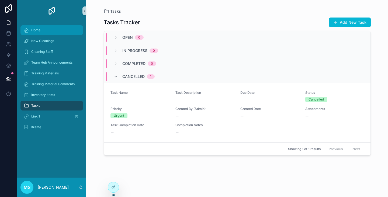
click at [37, 31] on span "Home" at bounding box center [35, 30] width 9 height 4
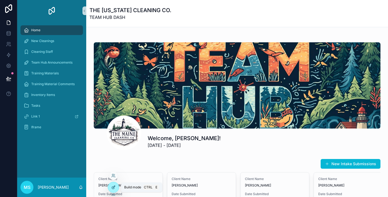
click at [111, 187] on div at bounding box center [113, 187] width 11 height 10
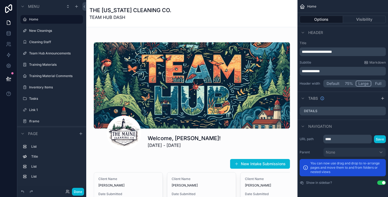
click at [378, 82] on button "Full" at bounding box center [379, 84] width 14 height 6
click at [336, 83] on button "Default" at bounding box center [333, 84] width 18 height 6
click at [359, 82] on button "Large" at bounding box center [363, 84] width 15 height 6
click at [378, 83] on button "Full" at bounding box center [379, 84] width 14 height 6
click at [311, 7] on span "Home" at bounding box center [311, 6] width 9 height 4
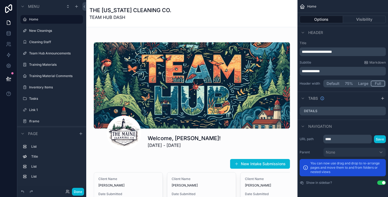
click at [304, 6] on icon "scrollable content" at bounding box center [302, 6] width 5 height 5
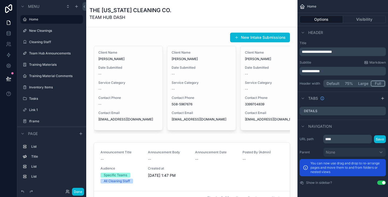
scroll to position [127, 0]
click at [110, 53] on div "scrollable content" at bounding box center [192, 83] width 203 height 106
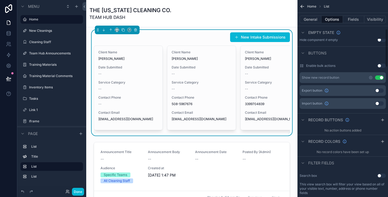
scroll to position [152, 0]
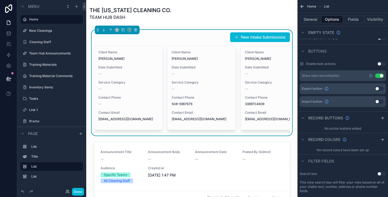
click at [381, 78] on button "Use setting" at bounding box center [379, 76] width 9 height 4
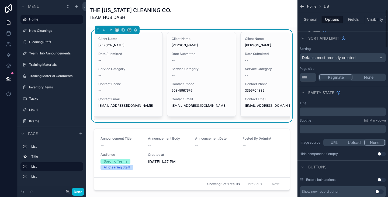
scroll to position [33, 0]
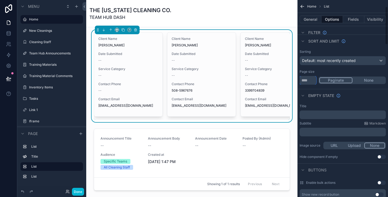
click at [311, 79] on input "**" at bounding box center [308, 80] width 17 height 9
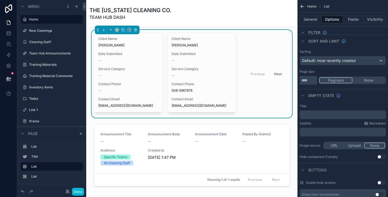
type input "*"
click at [313, 25] on div "General Options Fields Visibility" at bounding box center [343, 19] width 91 height 13
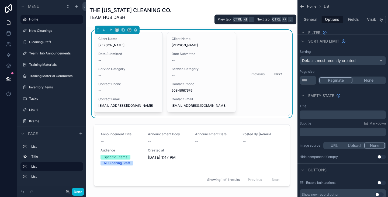
click at [329, 23] on button "Options" at bounding box center [333, 20] width 22 height 8
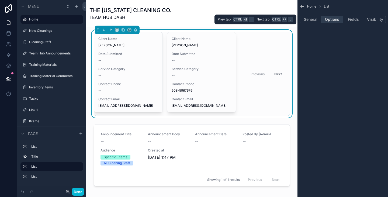
scroll to position [0, 0]
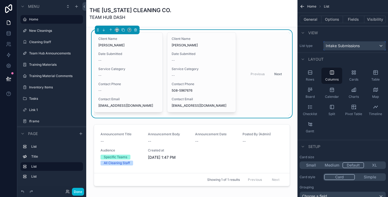
click at [332, 46] on span "Intake Submissions" at bounding box center [343, 45] width 34 height 5
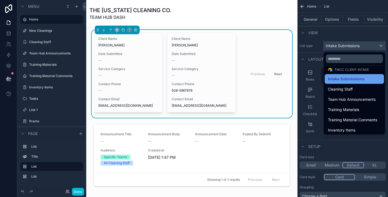
scroll to position [23, 0]
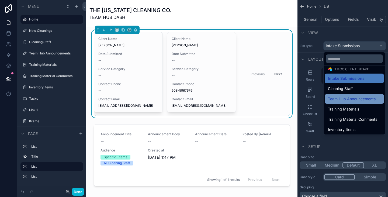
click at [338, 101] on span "Team Hub Announcements" at bounding box center [352, 99] width 48 height 6
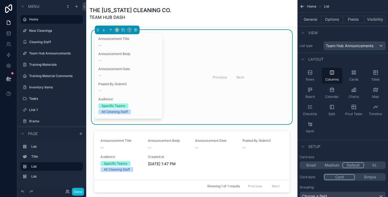
click at [316, 164] on button "Small" at bounding box center [311, 165] width 21 height 6
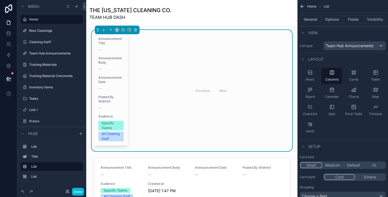
click at [373, 166] on button "XL" at bounding box center [374, 165] width 21 height 6
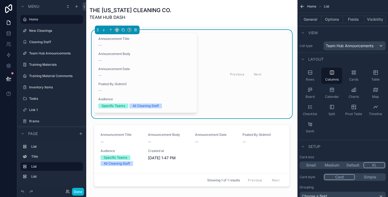
click at [369, 176] on button "Simple" at bounding box center [370, 177] width 30 height 6
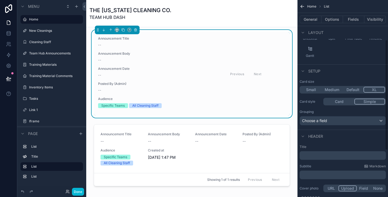
scroll to position [86, 0]
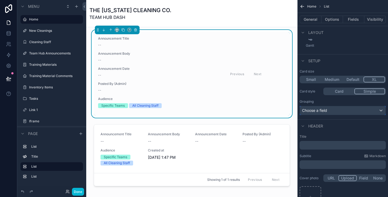
click at [331, 107] on div "Choose a field" at bounding box center [343, 110] width 86 height 9
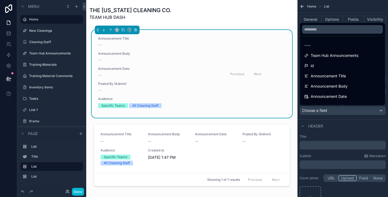
click at [337, 123] on div "scrollable content" at bounding box center [194, 98] width 388 height 197
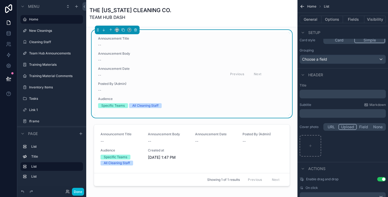
scroll to position [154, 0]
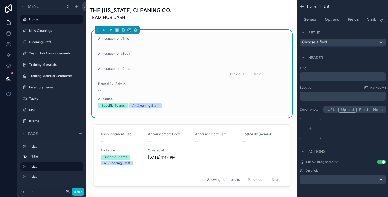
click at [382, 160] on button "Use setting" at bounding box center [381, 162] width 9 height 4
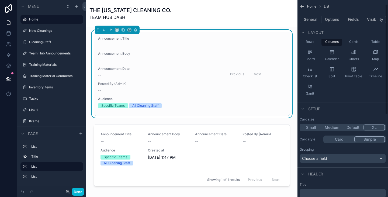
scroll to position [0, 0]
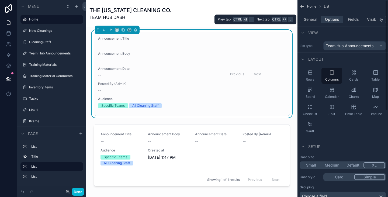
click at [335, 23] on button "Options" at bounding box center [333, 20] width 22 height 8
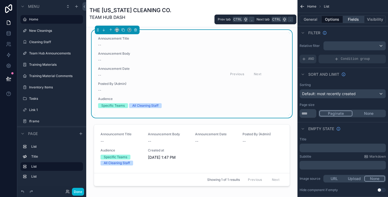
click at [351, 23] on button "Fields" at bounding box center [354, 20] width 22 height 8
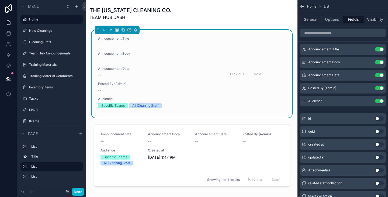
scroll to position [20, 0]
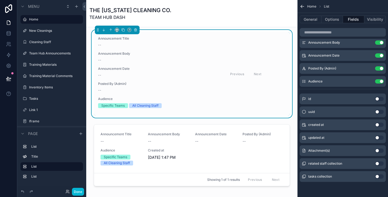
click at [382, 125] on button "Use setting" at bounding box center [379, 125] width 9 height 4
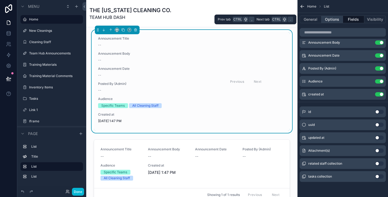
click at [337, 20] on button "Options" at bounding box center [333, 20] width 22 height 8
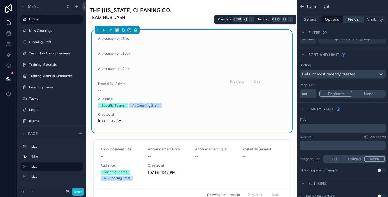
click at [347, 17] on button "Fields" at bounding box center [354, 20] width 22 height 8
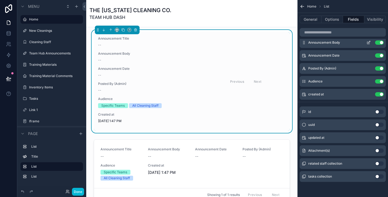
click at [335, 43] on span "Announcement Body" at bounding box center [324, 42] width 32 height 4
click at [366, 43] on button "scrollable content" at bounding box center [369, 42] width 9 height 4
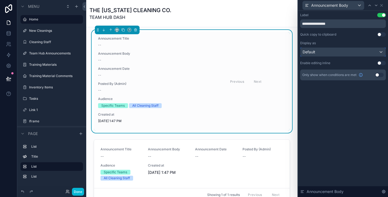
click at [335, 51] on div "Default" at bounding box center [343, 52] width 85 height 9
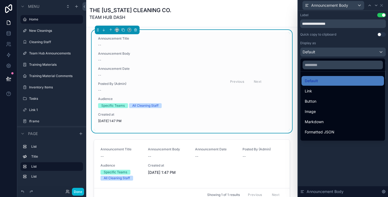
drag, startPoint x: 328, startPoint y: 138, endPoint x: 324, endPoint y: 143, distance: 6.3
click at [324, 143] on div "**********" at bounding box center [194, 98] width 388 height 197
click at [324, 143] on div at bounding box center [343, 98] width 90 height 197
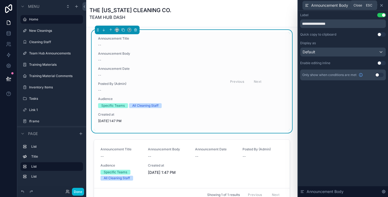
click at [382, 6] on icon at bounding box center [382, 5] width 4 height 4
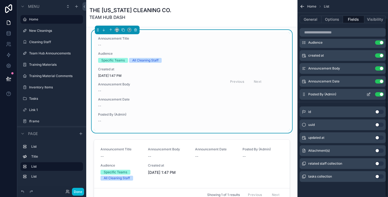
click at [382, 92] on div "Posted By (Admin) Use setting" at bounding box center [343, 94] width 86 height 11
click at [380, 95] on button "Use setting" at bounding box center [379, 94] width 9 height 4
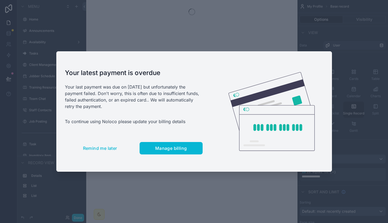
click at [114, 150] on span "Remind me later" at bounding box center [100, 147] width 34 height 5
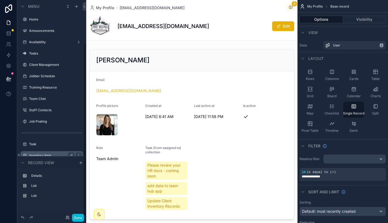
scroll to position [53, 0]
